Goal: Check status: Check status

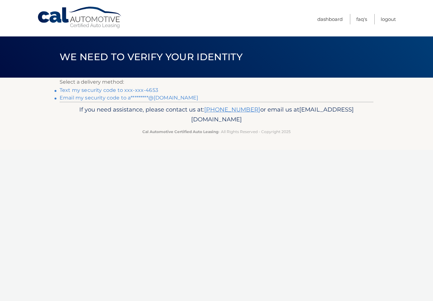
click at [97, 87] on link "Text my security code to xxx-xxx-4653" at bounding box center [109, 90] width 99 height 6
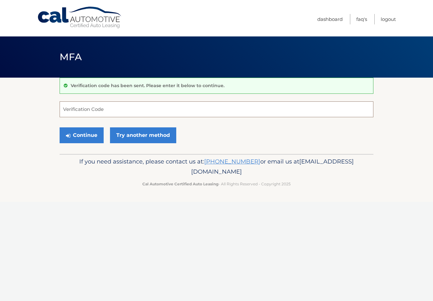
click at [136, 106] on input "Verification Code" at bounding box center [217, 110] width 314 height 16
type input "452159"
click at [91, 130] on button "Continue" at bounding box center [82, 136] width 44 height 16
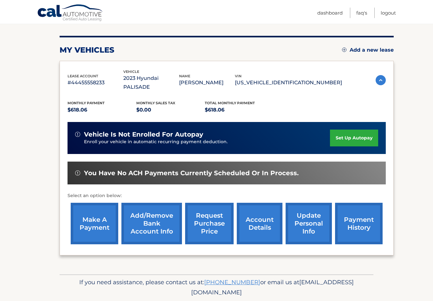
scroll to position [72, 0]
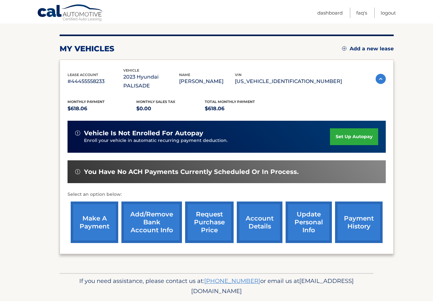
click at [366, 213] on link "payment history" at bounding box center [359, 223] width 48 height 42
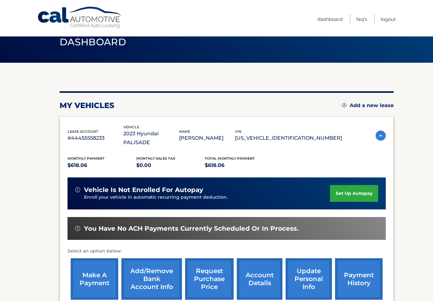
scroll to position [0, 0]
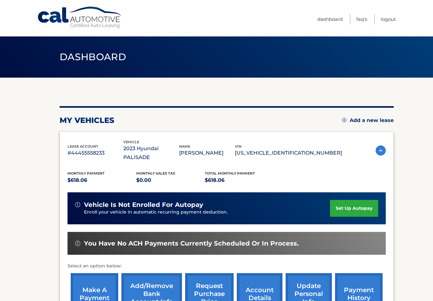
click at [382, 146] on img at bounding box center [381, 151] width 10 height 10
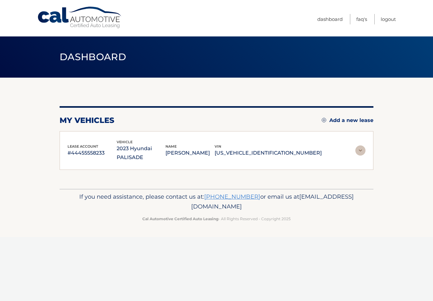
click at [358, 147] on img at bounding box center [361, 151] width 10 height 10
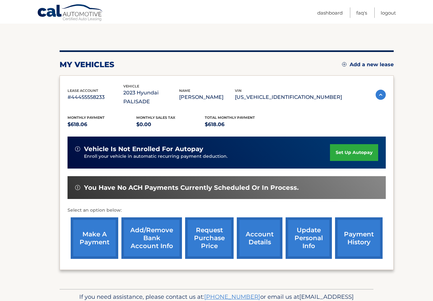
scroll to position [61, 0]
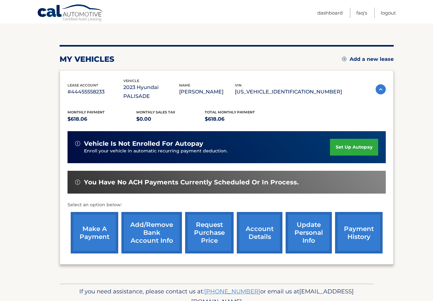
click at [267, 221] on link "account details" at bounding box center [260, 233] width 46 height 42
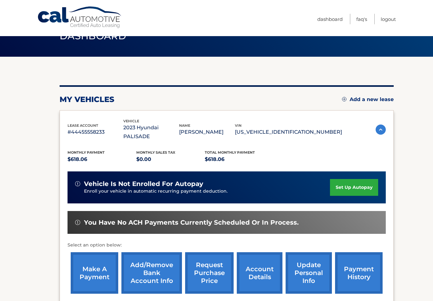
scroll to position [25, 0]
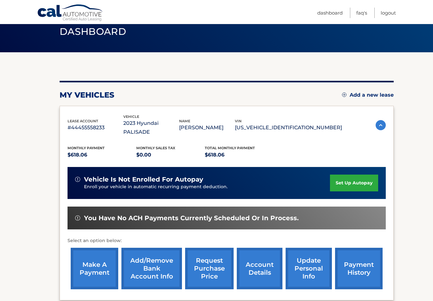
click at [391, 10] on link "Logout" at bounding box center [388, 13] width 15 height 10
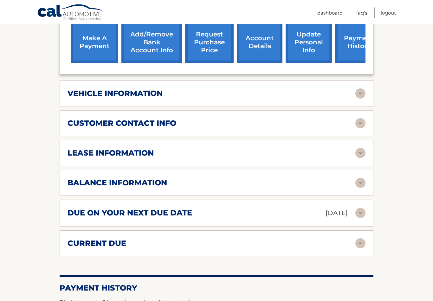
scroll to position [260, 0]
click at [362, 178] on img at bounding box center [361, 183] width 10 height 10
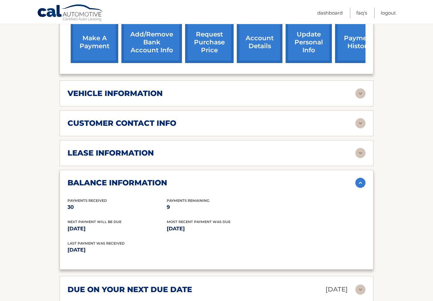
click at [361, 178] on img at bounding box center [361, 183] width 10 height 10
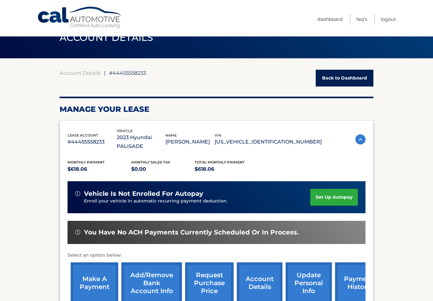
scroll to position [0, 0]
